Goal: Information Seeking & Learning: Learn about a topic

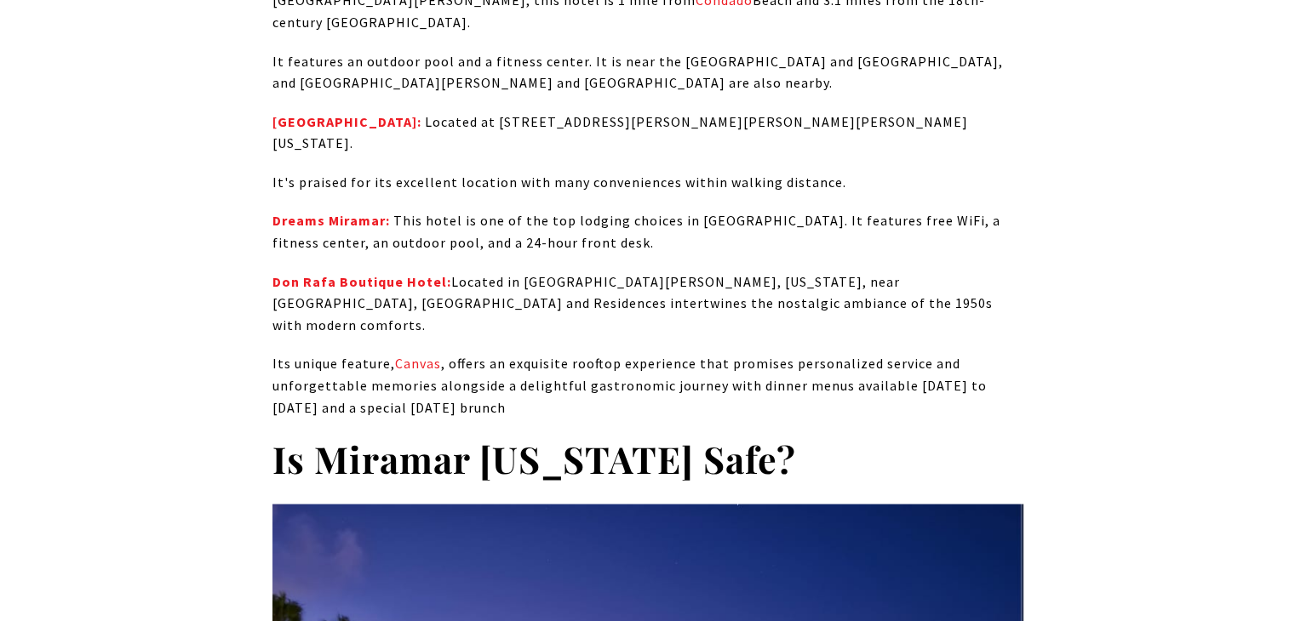
scroll to position [9788, 0]
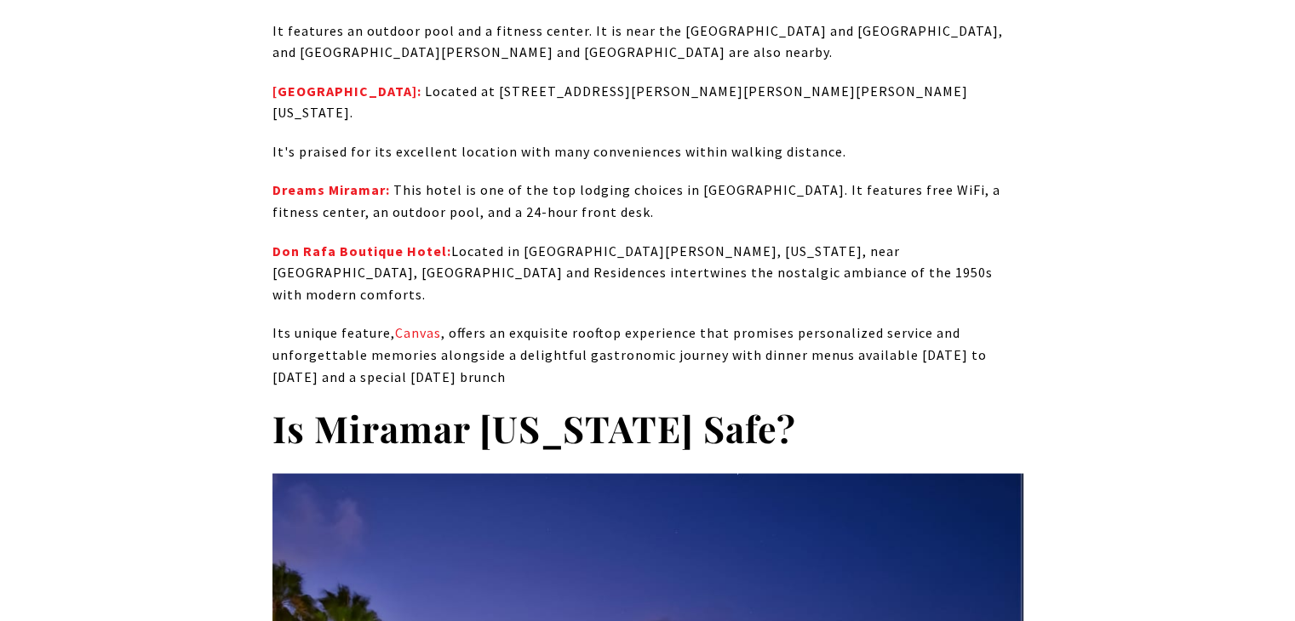
drag, startPoint x: 271, startPoint y: 384, endPoint x: 677, endPoint y: 427, distance: 408.3
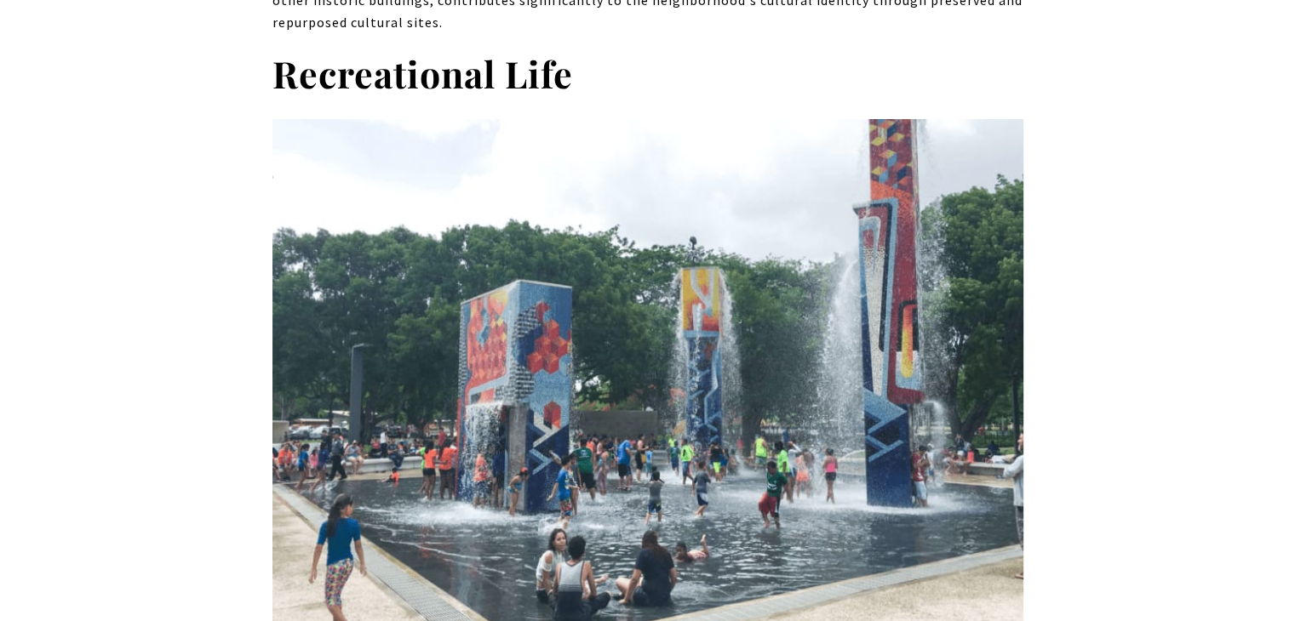
scroll to position [6384, 0]
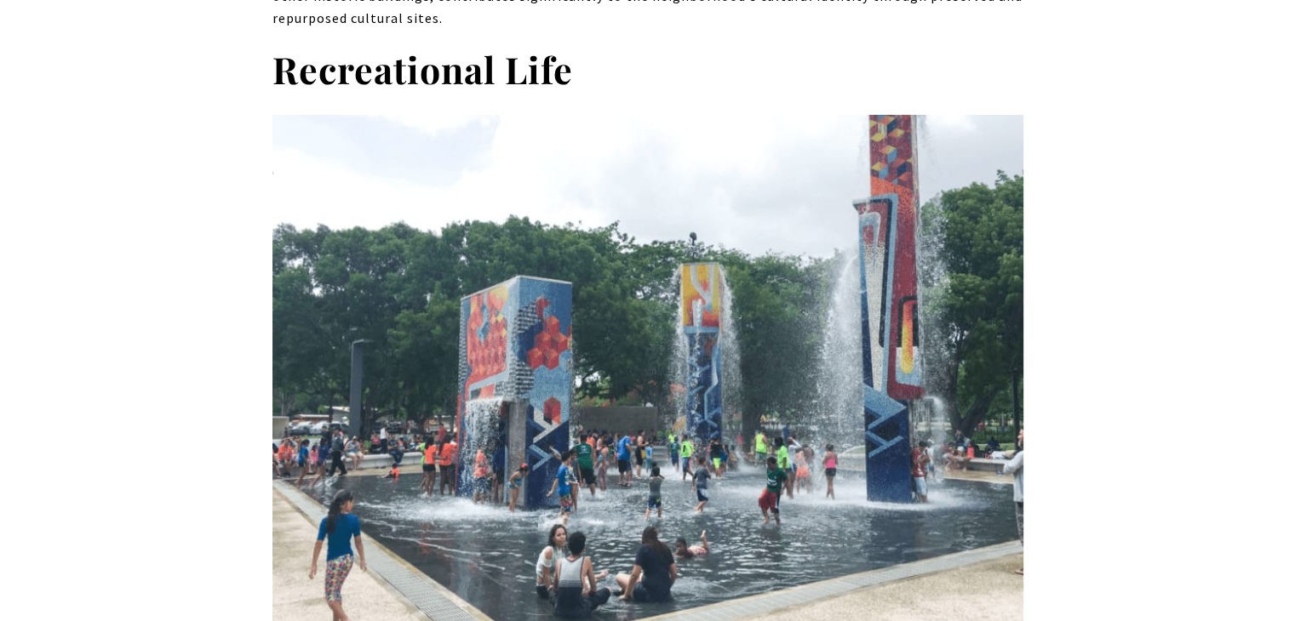
drag, startPoint x: 275, startPoint y: 440, endPoint x: 439, endPoint y: 443, distance: 164.3
copy p "" [GEOGRAPHIC_DATA][PERSON_NAME]"
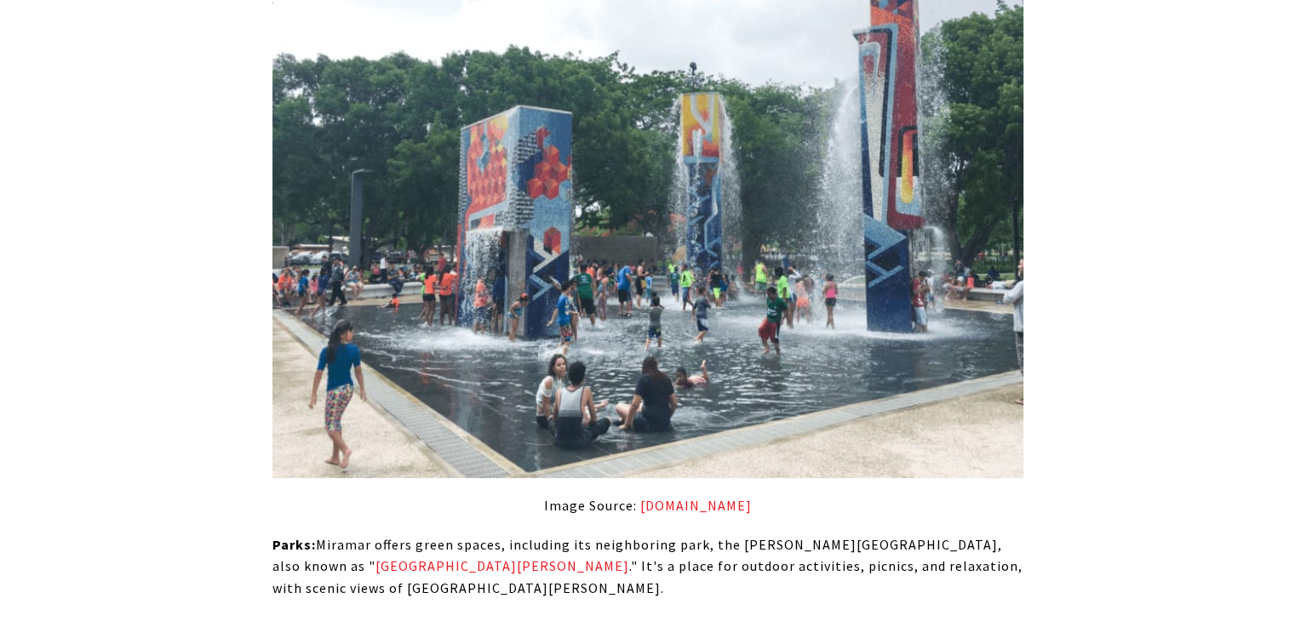
click at [535, 558] on span "." It's a place for outdoor activities, picnics, and relaxation, with scenic vi…" at bounding box center [647, 577] width 750 height 39
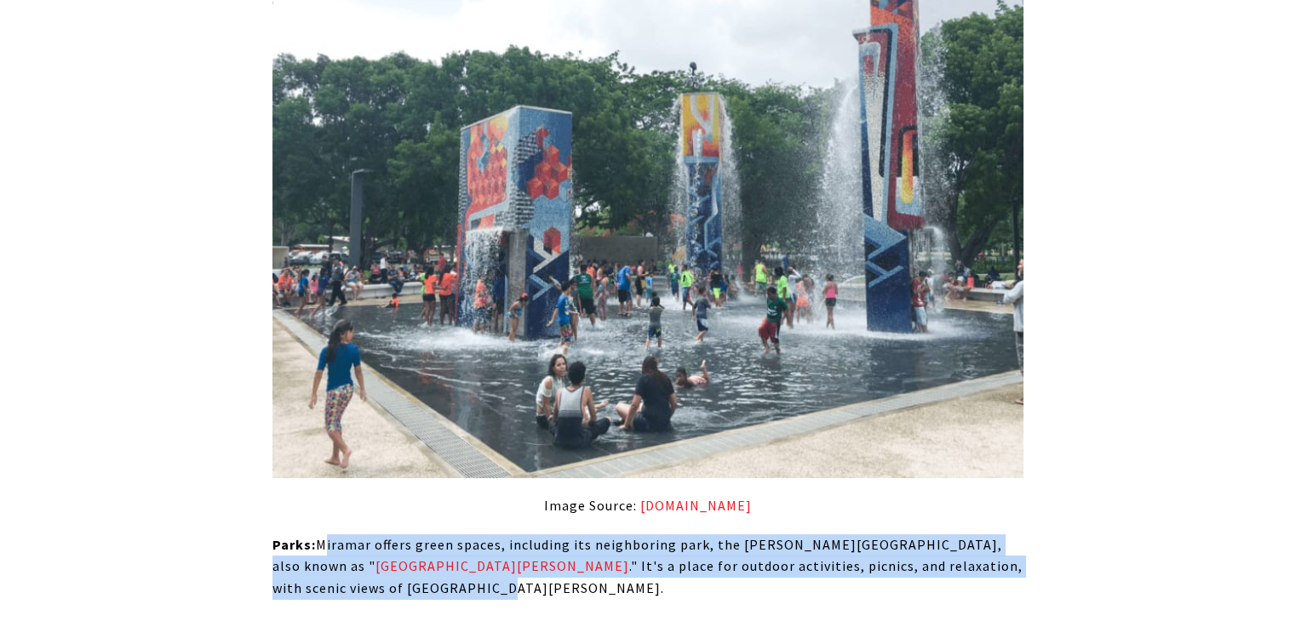
drag, startPoint x: 320, startPoint y: 251, endPoint x: 1019, endPoint y: 287, distance: 699.7
click at [1019, 535] on p "Parks: [GEOGRAPHIC_DATA] offers green spaces, including its neighboring park, t…" at bounding box center [647, 568] width 751 height 66
copy p "Miramar offers green spaces, including its neighboring park, the [PERSON_NAME][…"
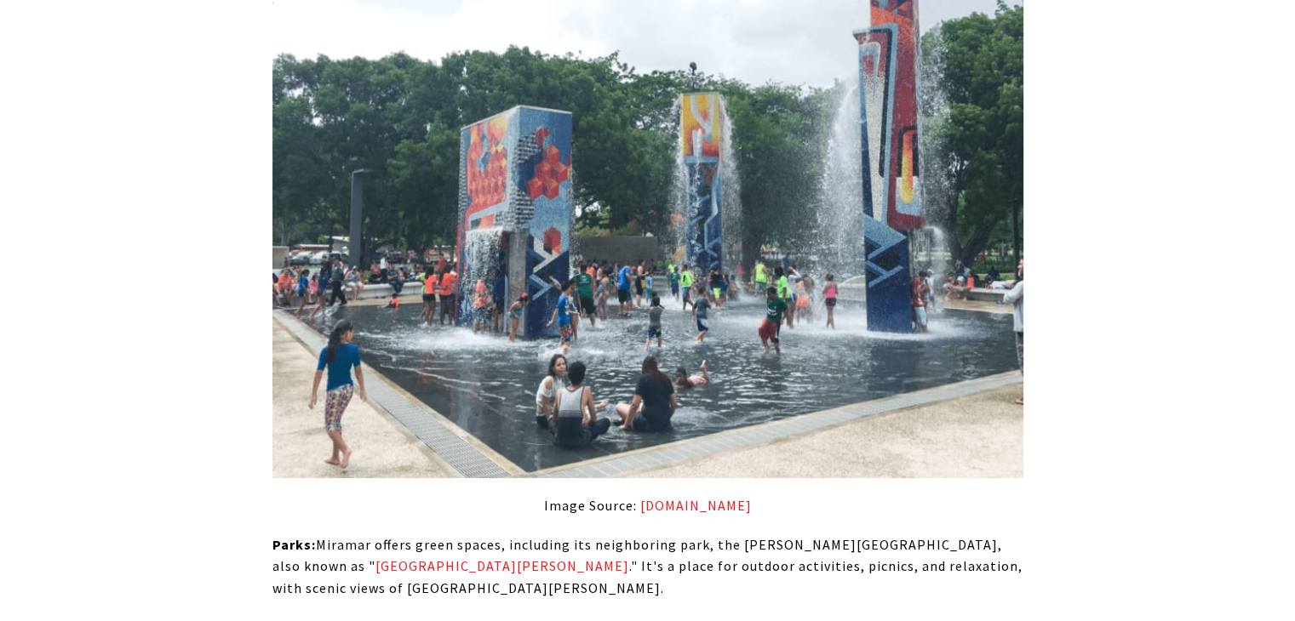
click at [514, 619] on span "[GEOGRAPHIC_DATA]" at bounding box center [576, 627] width 141 height 17
drag, startPoint x: 553, startPoint y: 332, endPoint x: 826, endPoint y: 357, distance: 273.5
drag, startPoint x: 459, startPoint y: 393, endPoint x: 659, endPoint y: 433, distance: 204.0
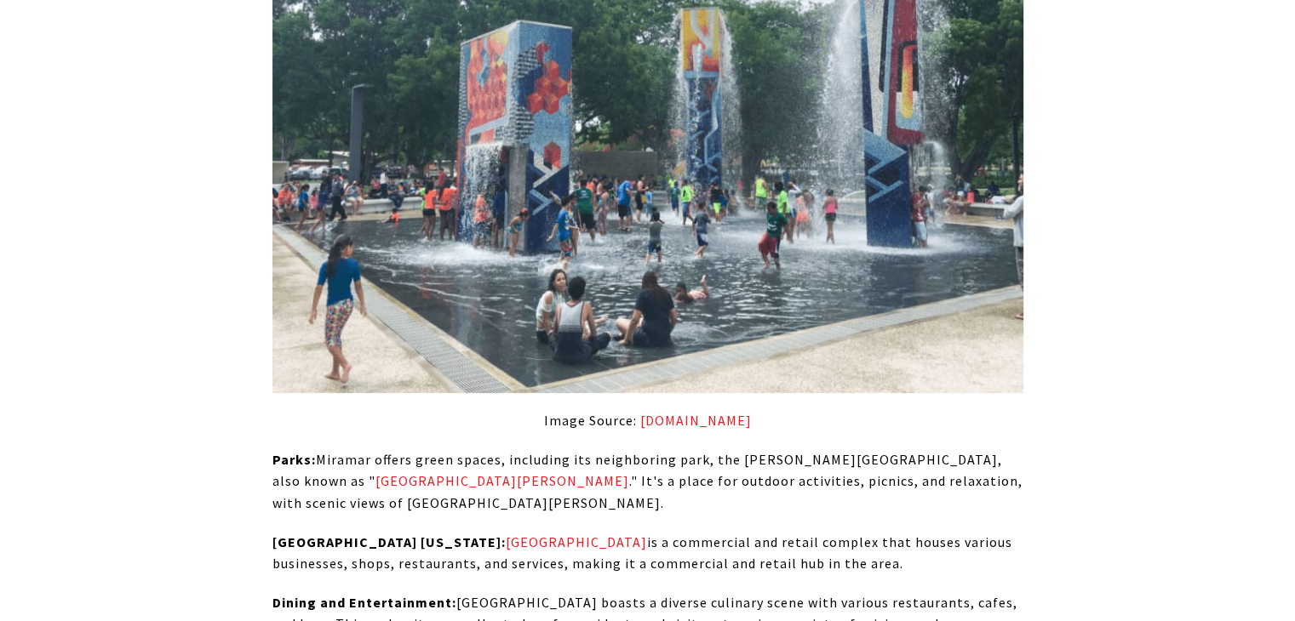
scroll to position [6724, 0]
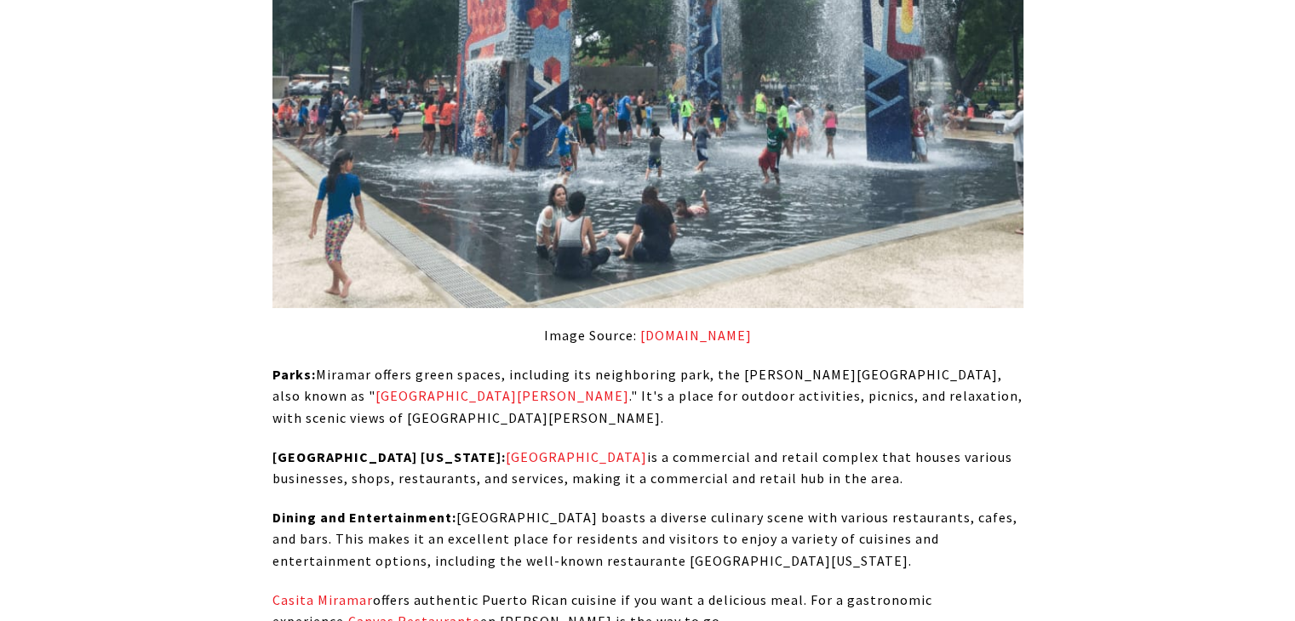
drag, startPoint x: 276, startPoint y: 365, endPoint x: 834, endPoint y: 512, distance: 577.2
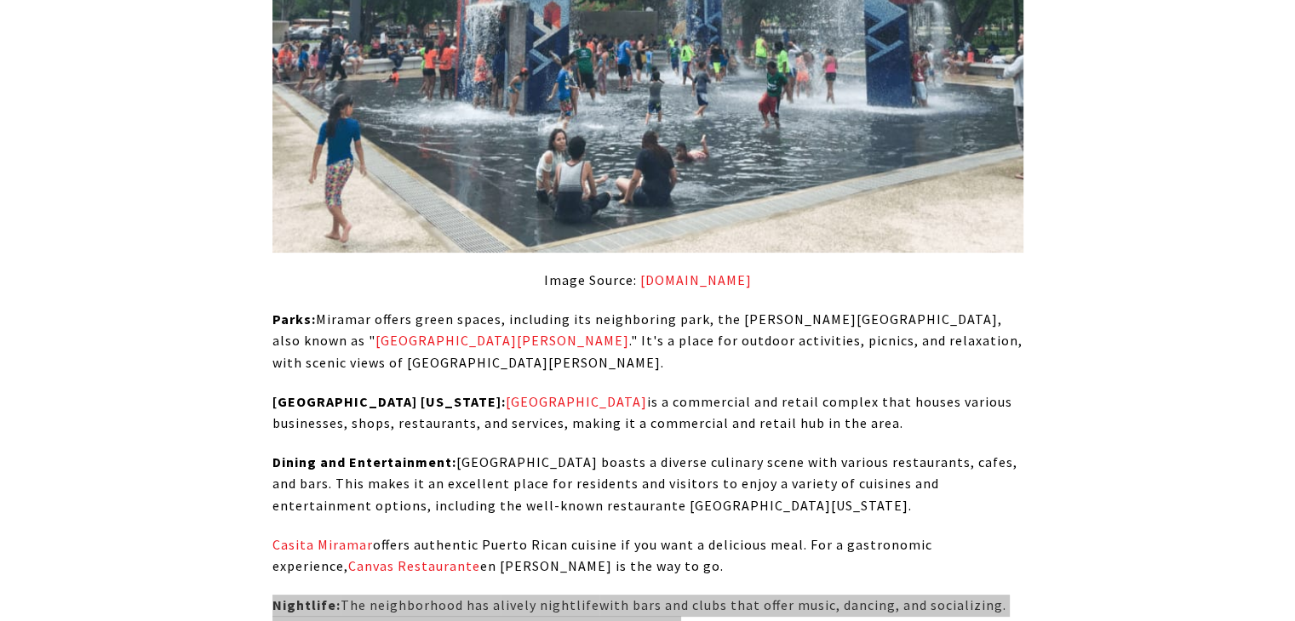
scroll to position [6809, 0]
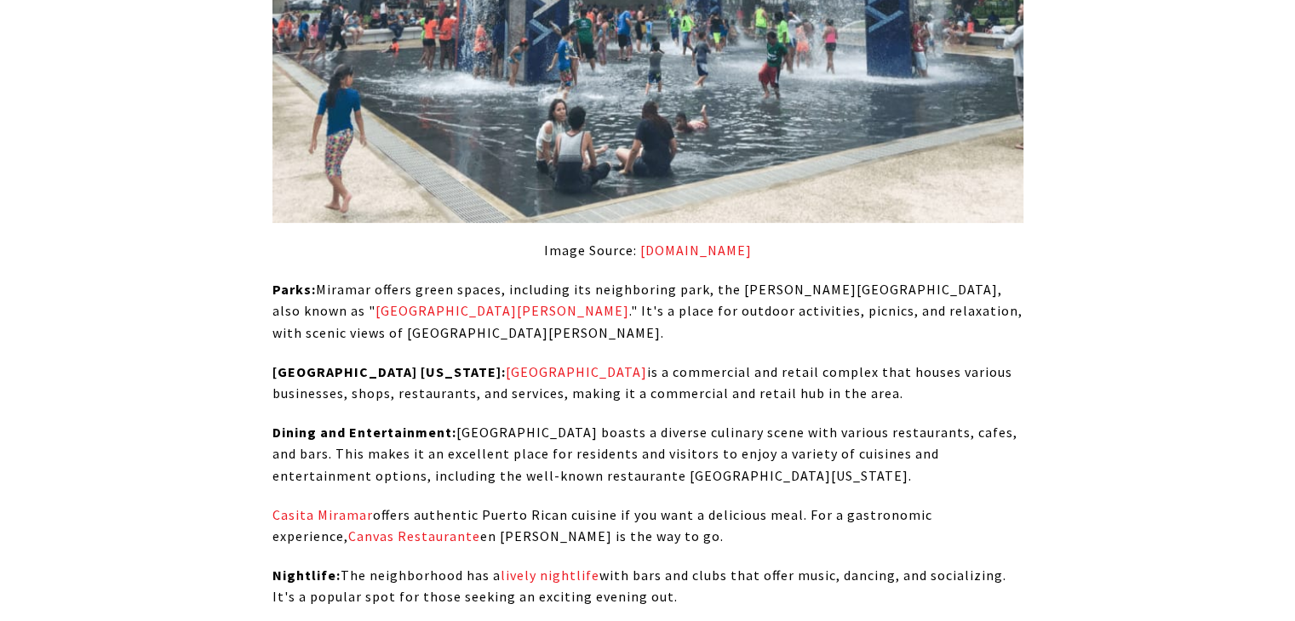
drag, startPoint x: 388, startPoint y: 466, endPoint x: 739, endPoint y: 525, distance: 355.6
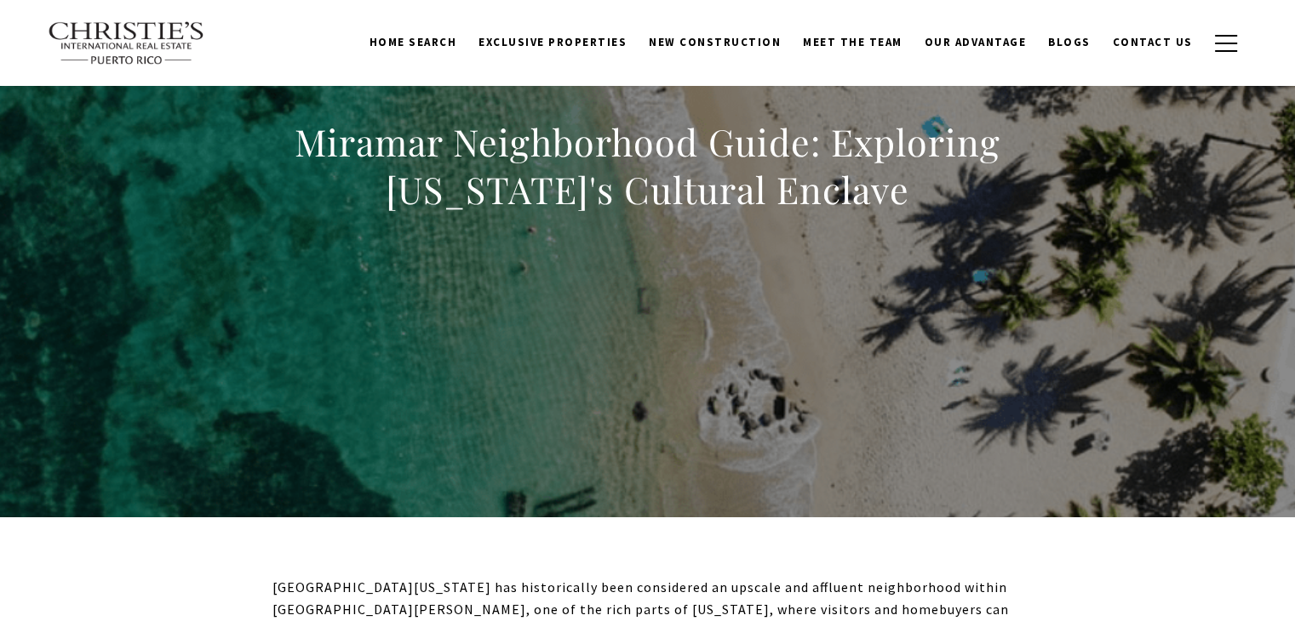
scroll to position [0, 0]
